Goal: Find specific fact: Find specific fact

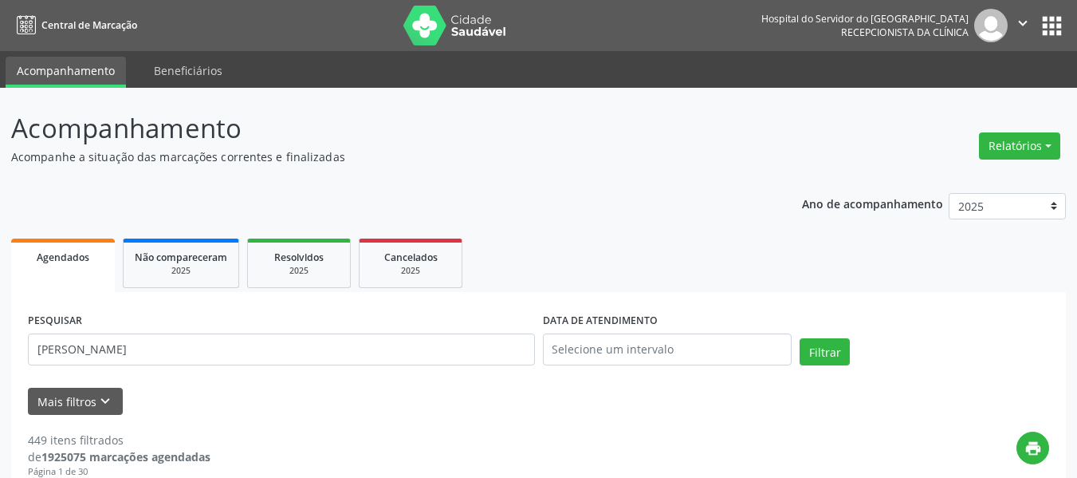
type input "[PERSON_NAME]"
click at [800, 338] on button "Filtrar" at bounding box center [825, 351] width 50 height 27
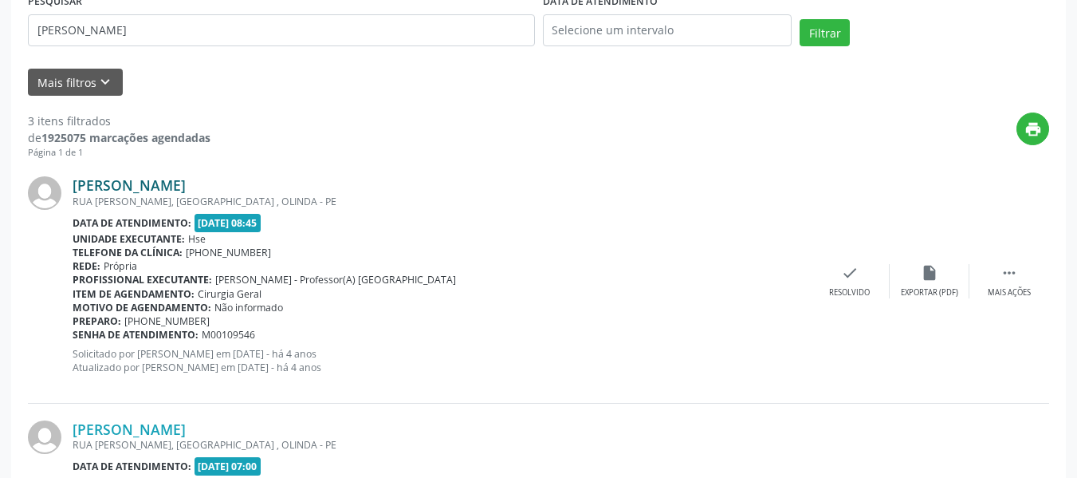
click at [186, 187] on link "[PERSON_NAME]" at bounding box center [129, 185] width 113 height 18
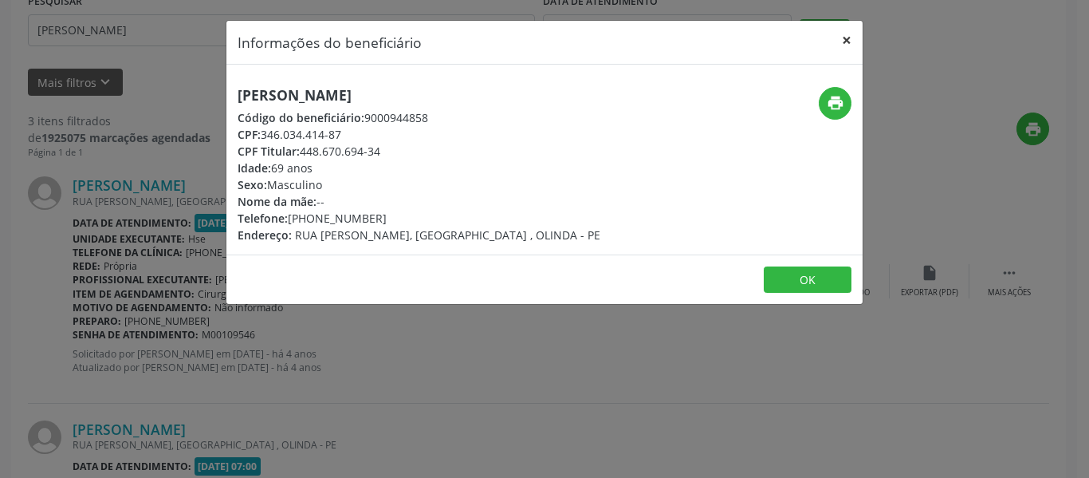
click at [862, 37] on button "×" at bounding box center [847, 40] width 32 height 39
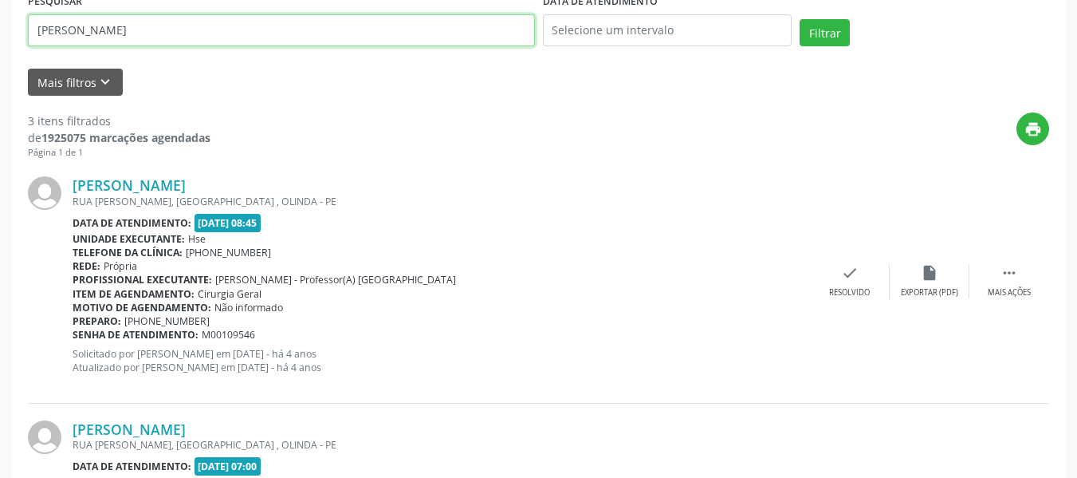
drag, startPoint x: 461, startPoint y: 33, endPoint x: 0, endPoint y: 53, distance: 461.2
click at [0, 53] on div "Acompanhamento Acompanhe a situação das marcações correntes e finalizadas Relat…" at bounding box center [538, 343] width 1077 height 1148
click at [465, 39] on input "text" at bounding box center [281, 30] width 507 height 32
click at [800, 19] on button "Filtrar" at bounding box center [825, 32] width 50 height 27
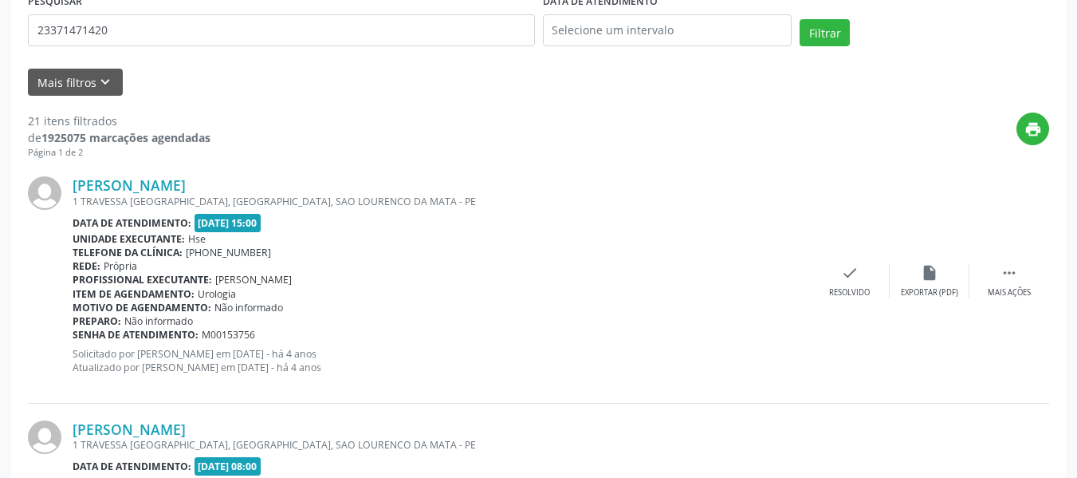
click at [210, 175] on div "[PERSON_NAME] 1 TRAVESSA [GEOGRAPHIC_DATA], [GEOGRAPHIC_DATA], [GEOGRAPHIC_DATA…" at bounding box center [538, 280] width 1021 height 243
click at [186, 185] on link "[PERSON_NAME]" at bounding box center [129, 185] width 113 height 18
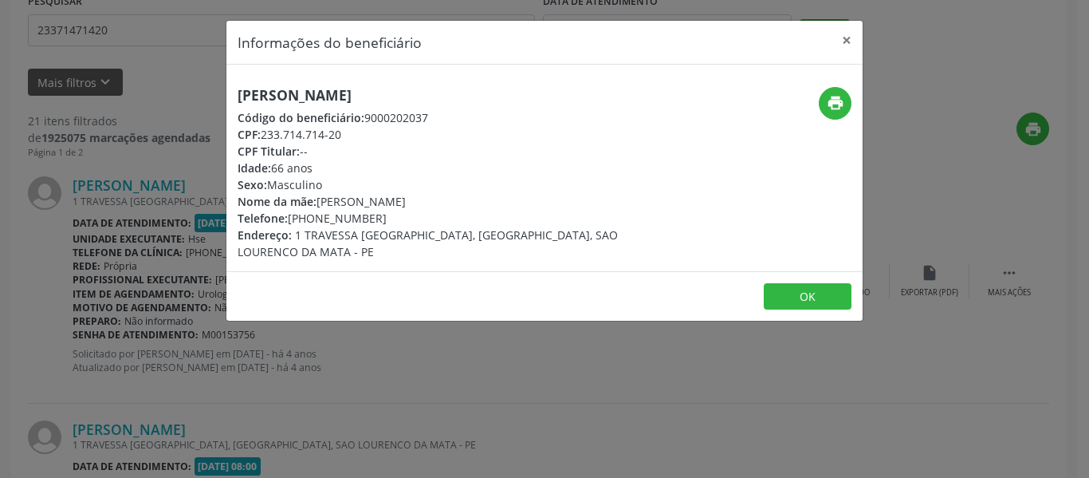
drag, startPoint x: 465, startPoint y: 82, endPoint x: 85, endPoint y: 57, distance: 381.1
click at [85, 57] on div "Informações do beneficiário × [PERSON_NAME] Código do beneficiário: 9000202037 …" at bounding box center [544, 239] width 1089 height 478
click at [473, 124] on div "Código do beneficiário: 9000202037" at bounding box center [439, 117] width 402 height 17
drag, startPoint x: 479, startPoint y: 87, endPoint x: 238, endPoint y: 87, distance: 240.8
click at [238, 87] on h5 "[PERSON_NAME]" at bounding box center [439, 95] width 402 height 17
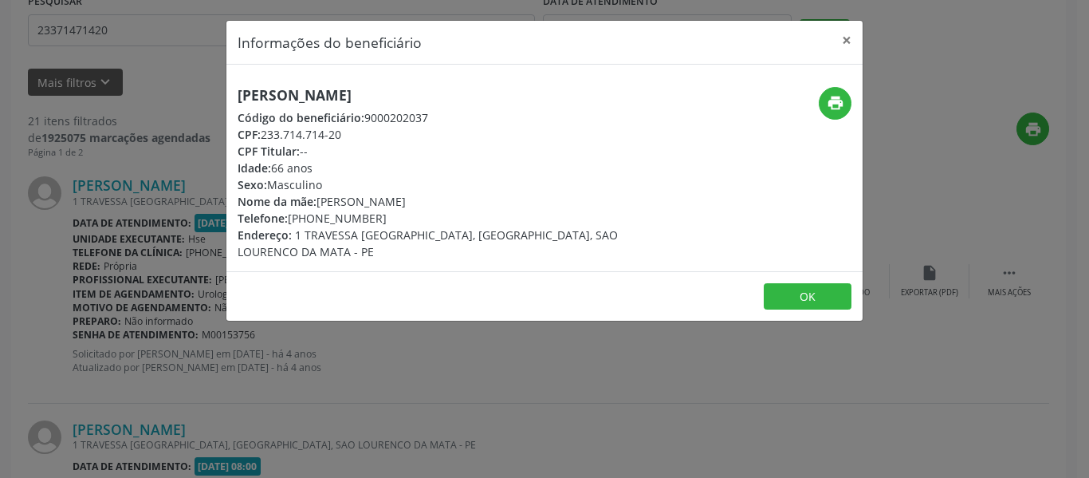
copy h5 "[PERSON_NAME]"
drag, startPoint x: 377, startPoint y: 216, endPoint x: 315, endPoint y: 209, distance: 62.6
click at [315, 210] on div "Telefone: [PHONE_NUMBER]" at bounding box center [439, 218] width 402 height 17
copy div "98325-1181"
drag, startPoint x: 362, startPoint y: 145, endPoint x: 278, endPoint y: 146, distance: 83.7
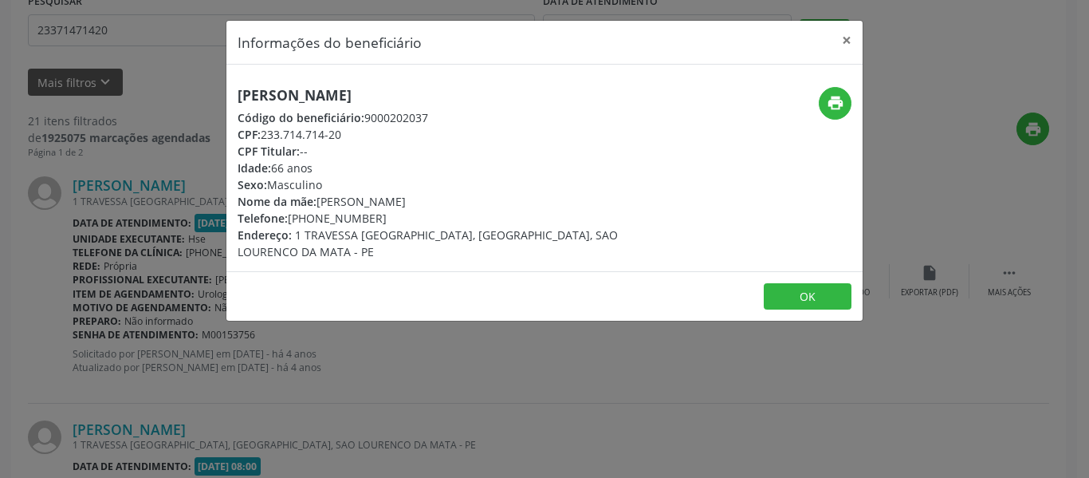
click at [274, 136] on div "[PERSON_NAME] Código do beneficiário: 9000202037 CPF: 233.714.714-20 CPF Titula…" at bounding box center [439, 173] width 402 height 173
click at [321, 171] on div "Idade: 66 anos" at bounding box center [439, 167] width 402 height 17
drag, startPoint x: 297, startPoint y: 134, endPoint x: 264, endPoint y: 133, distance: 32.7
click at [264, 133] on div "CPF: 233.714.714-20" at bounding box center [439, 134] width 402 height 17
copy div "233.714.714-20"
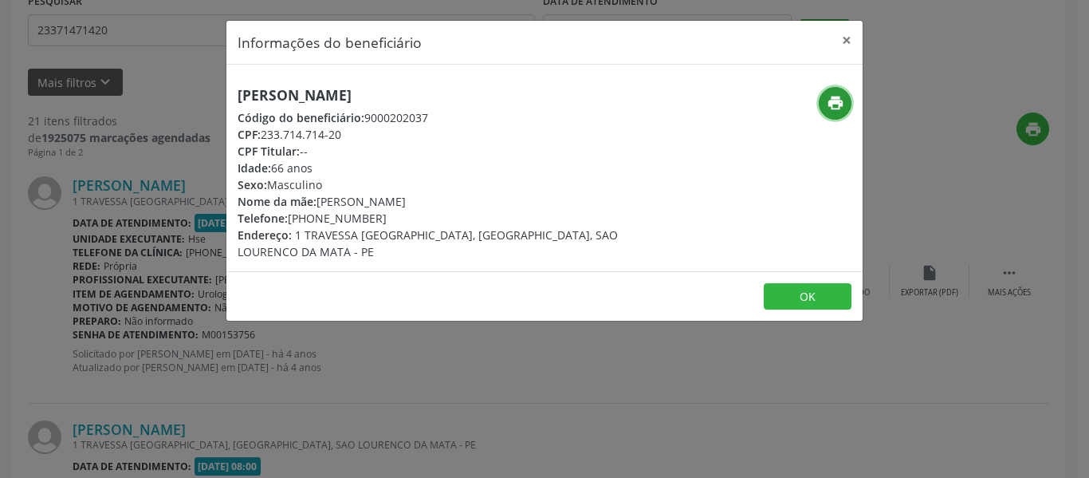
click at [830, 103] on icon "print" at bounding box center [836, 103] width 18 height 18
click at [840, 29] on button "×" at bounding box center [847, 40] width 32 height 39
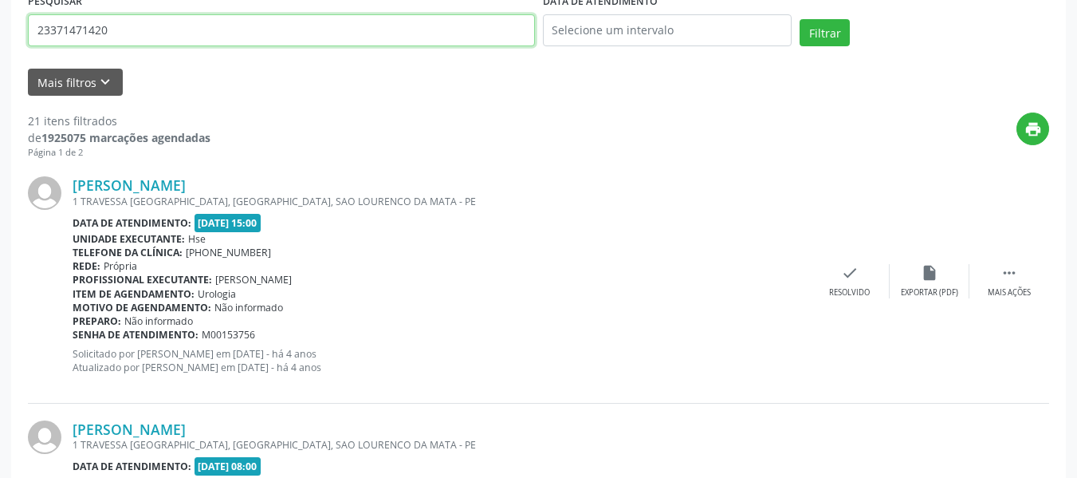
drag, startPoint x: 265, startPoint y: 17, endPoint x: 0, endPoint y: 17, distance: 265.5
paste input "67433383891"
type input "67433383891"
click at [800, 19] on button "Filtrar" at bounding box center [825, 32] width 50 height 27
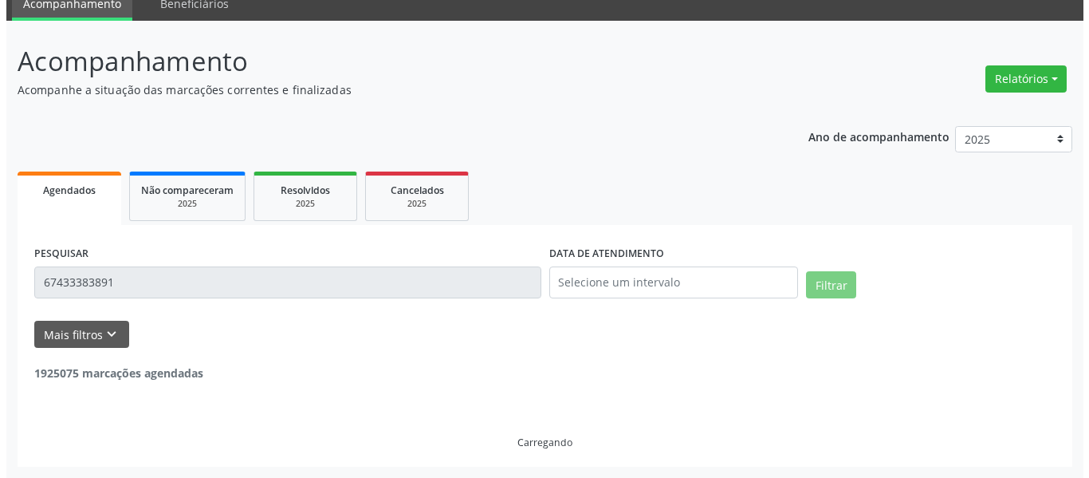
scroll to position [272, 0]
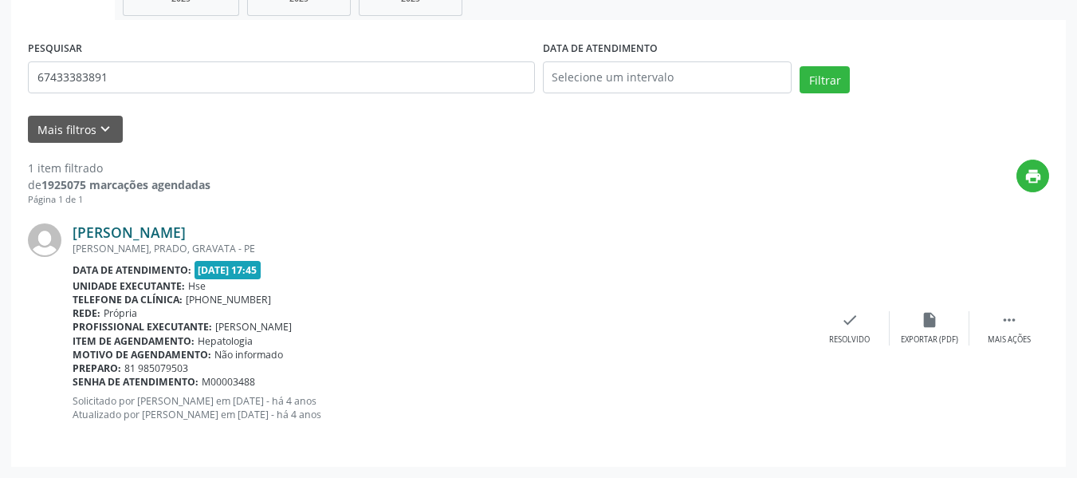
click at [156, 231] on link "[PERSON_NAME]" at bounding box center [129, 232] width 113 height 18
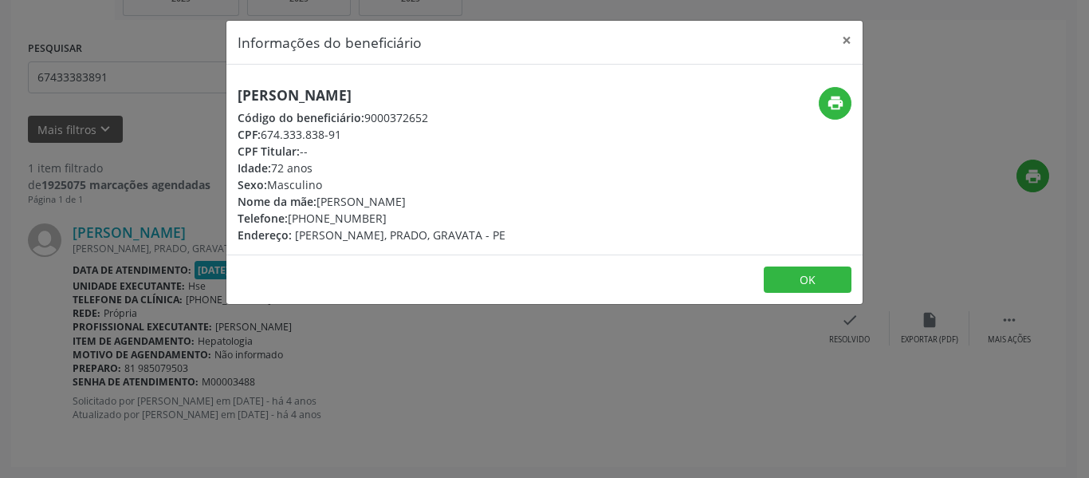
drag, startPoint x: 510, startPoint y: 79, endPoint x: 229, endPoint y: 86, distance: 281.5
click at [229, 86] on div "[PERSON_NAME] Código do beneficiário: 9000372652 CPF: 674.333.838-91 CPF Titula…" at bounding box center [544, 160] width 636 height 190
copy h5 "[PERSON_NAME]"
